Goal: Navigation & Orientation: Find specific page/section

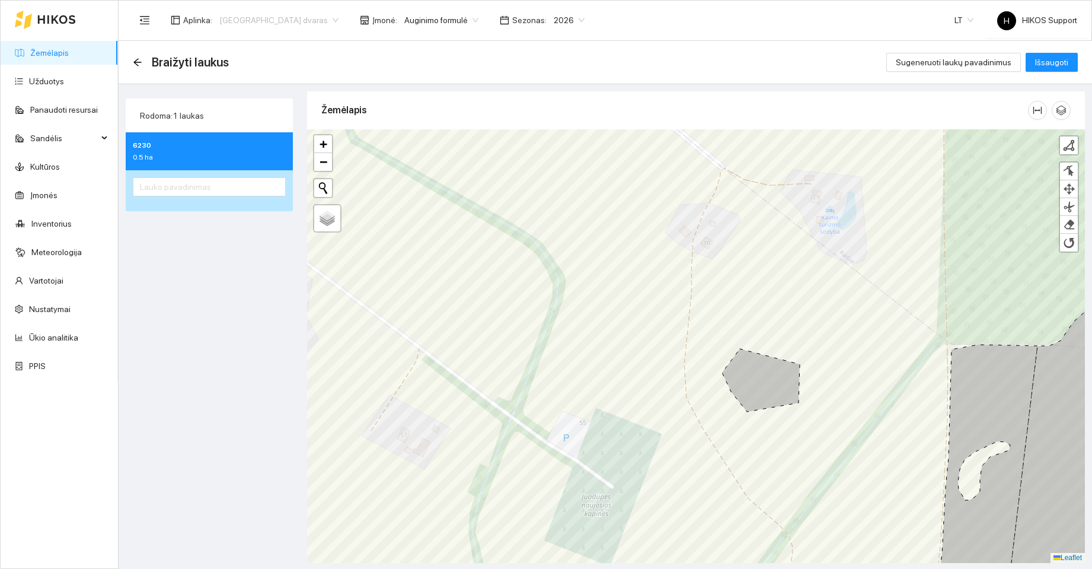
click at [264, 18] on span "[GEOGRAPHIC_DATA] dvaras" at bounding box center [278, 20] width 119 height 18
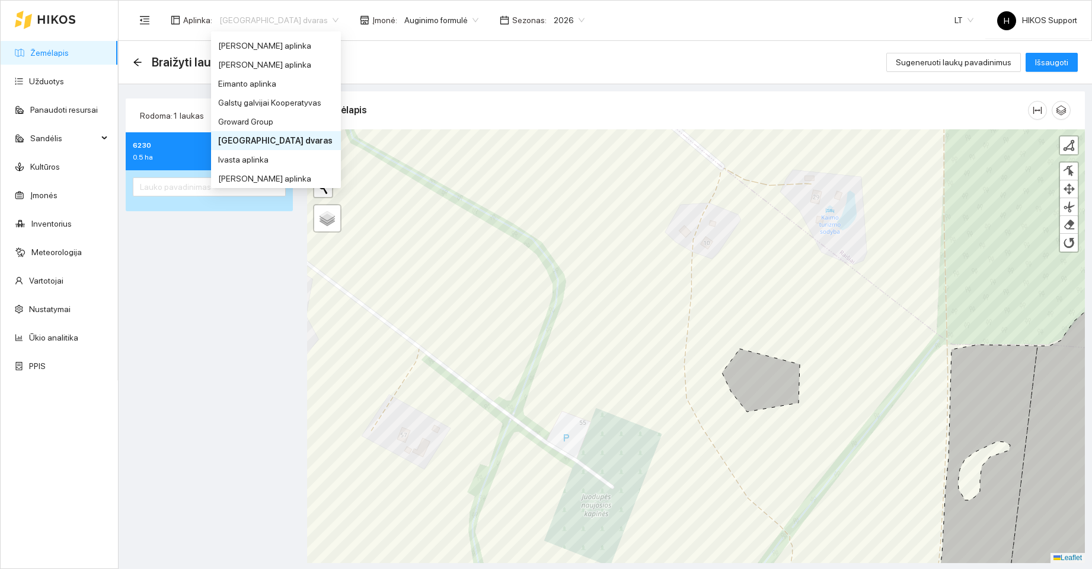
scroll to position [240, 0]
click at [249, 71] on div "[PERSON_NAME] aplinka" at bounding box center [276, 69] width 116 height 13
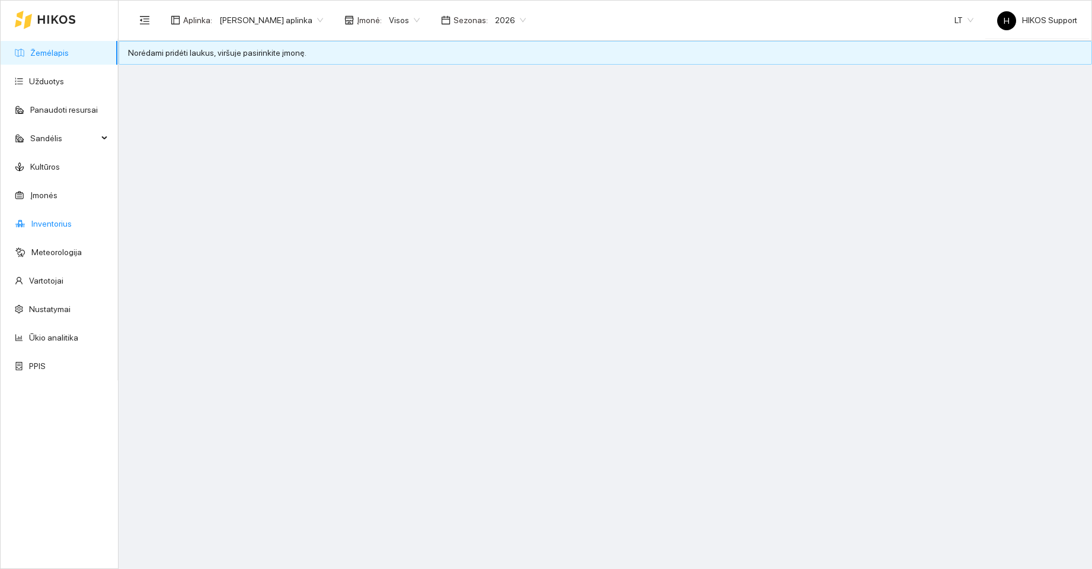
click at [42, 223] on link "Inventorius" at bounding box center [51, 223] width 40 height 9
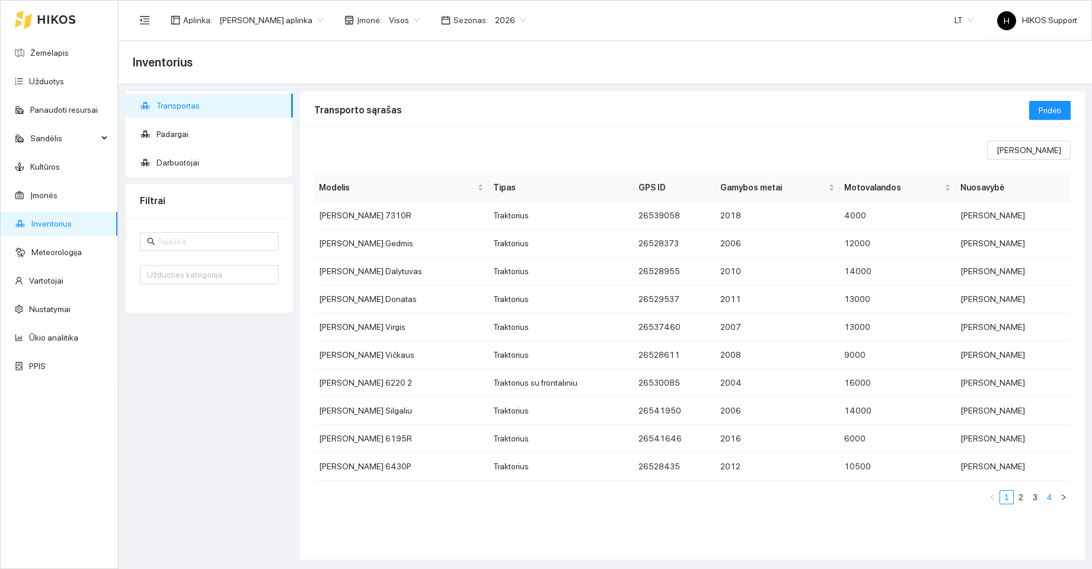
click at [1048, 494] on link "4" at bounding box center [1049, 496] width 13 height 13
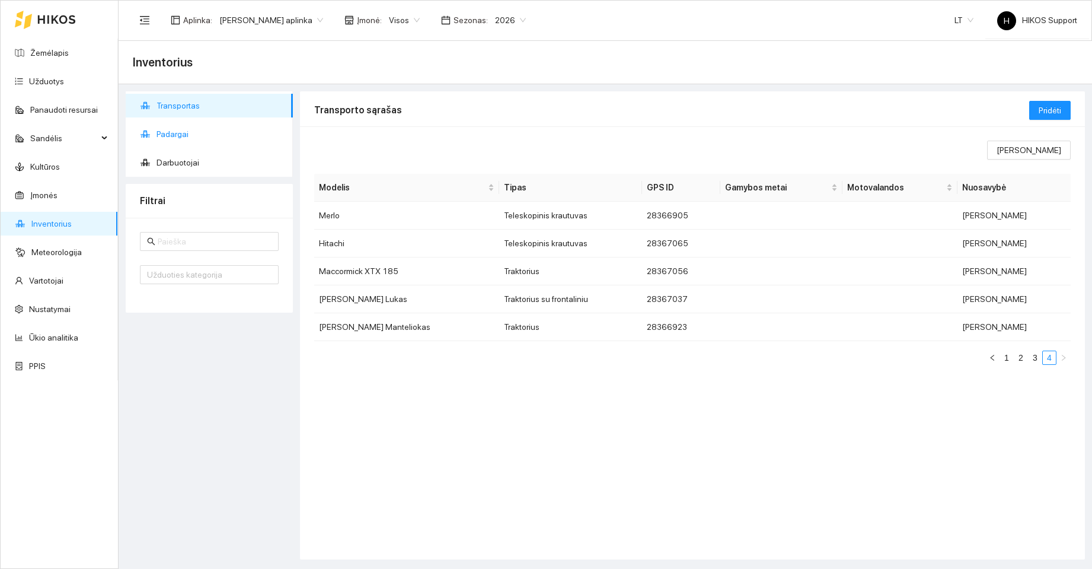
click at [179, 130] on span "Padargai" at bounding box center [220, 134] width 127 height 24
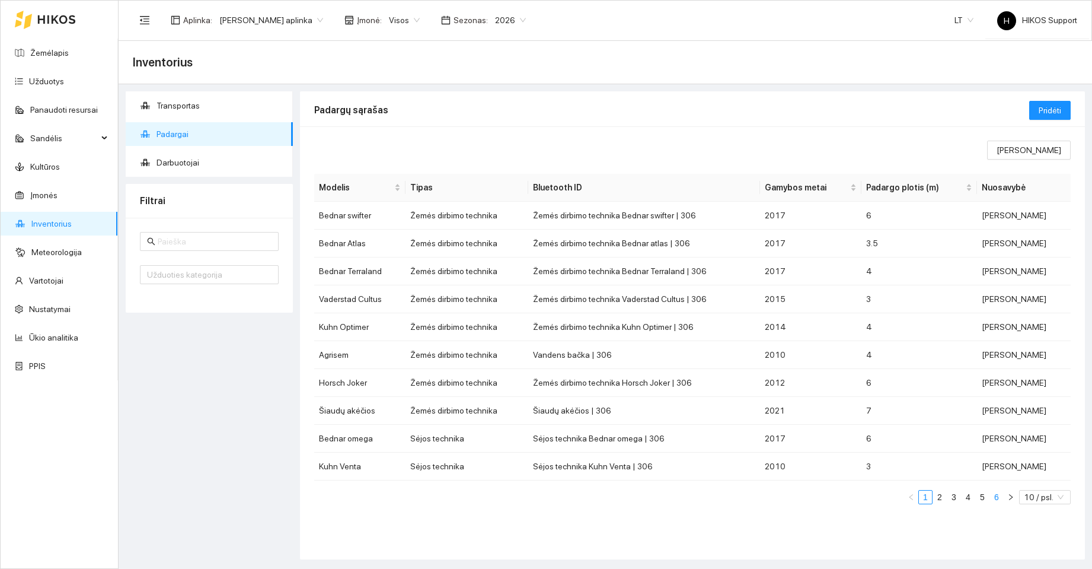
click at [998, 495] on link "6" at bounding box center [996, 496] width 13 height 13
